Goal: Information Seeking & Learning: Compare options

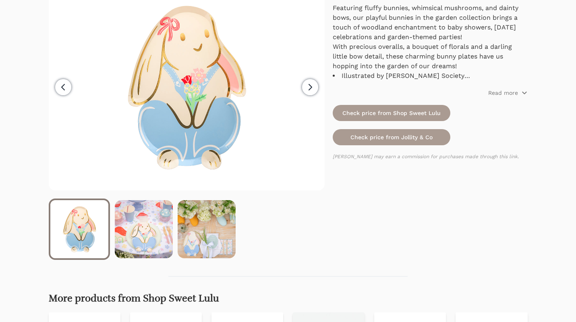
scroll to position [131, 0]
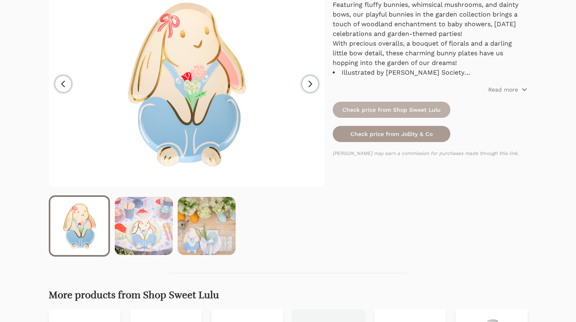
click at [366, 113] on link "Check price from Shop Sweet Lulu" at bounding box center [392, 110] width 118 height 16
